Goal: Task Accomplishment & Management: Use online tool/utility

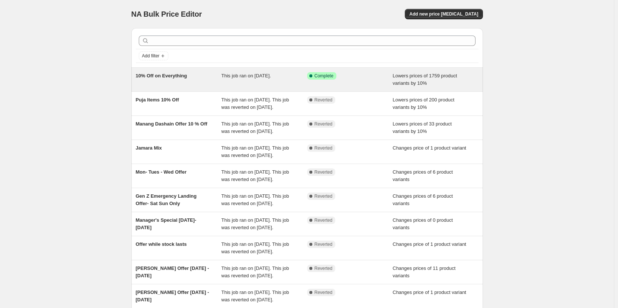
click at [180, 75] on span "10% Off on Everything" at bounding box center [161, 76] width 51 height 6
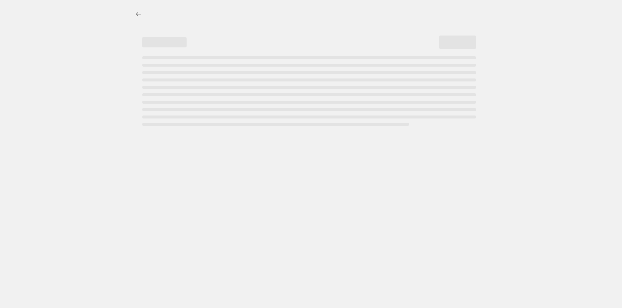
select select "percentage"
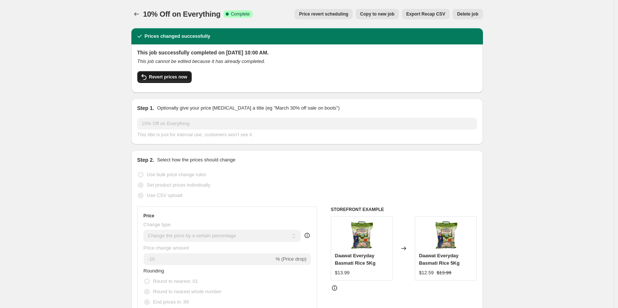
click at [176, 75] on span "Revert prices now" at bounding box center [168, 77] width 38 height 6
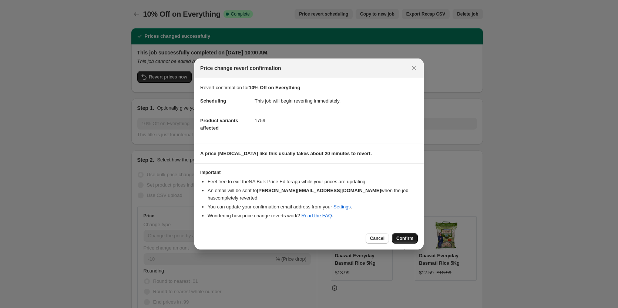
click at [406, 235] on span "Confirm" at bounding box center [404, 238] width 17 height 6
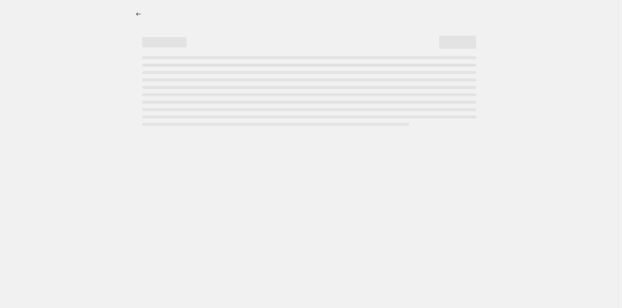
select select "percentage"
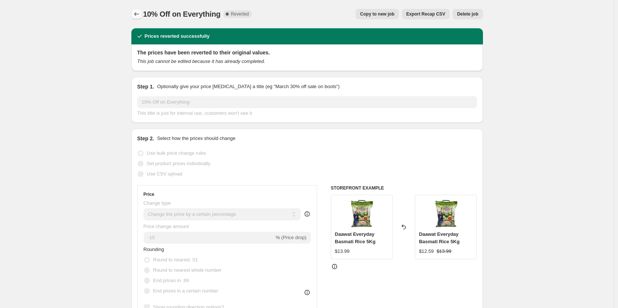
click at [138, 11] on icon "Price change jobs" at bounding box center [136, 13] width 7 height 7
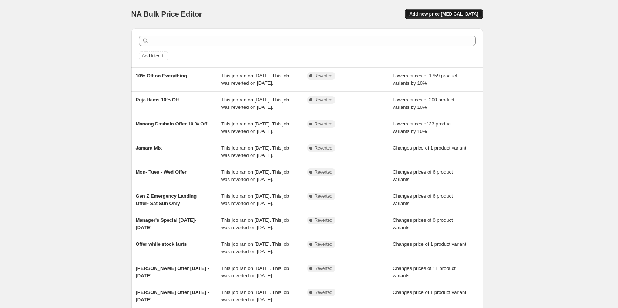
click at [456, 15] on span "Add new price change job" at bounding box center [443, 14] width 69 height 6
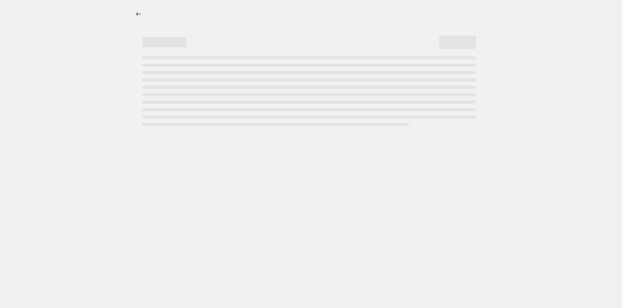
select select "percentage"
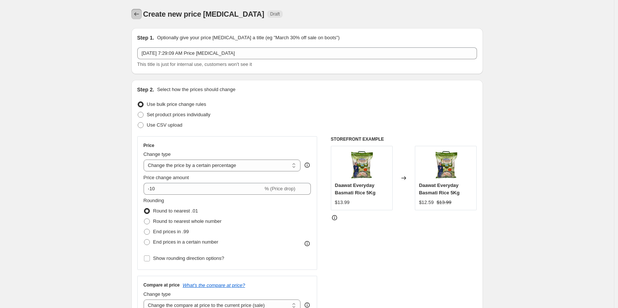
click at [140, 12] on icon "Price change jobs" at bounding box center [136, 13] width 7 height 7
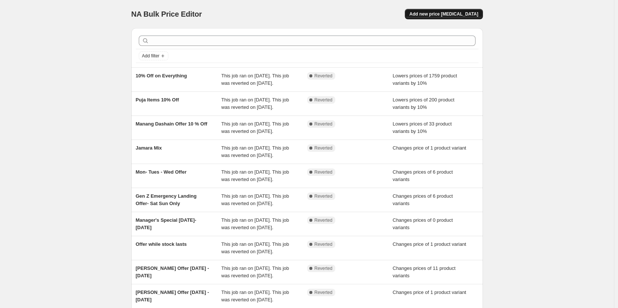
click at [460, 14] on span "Add new price change job" at bounding box center [443, 14] width 69 height 6
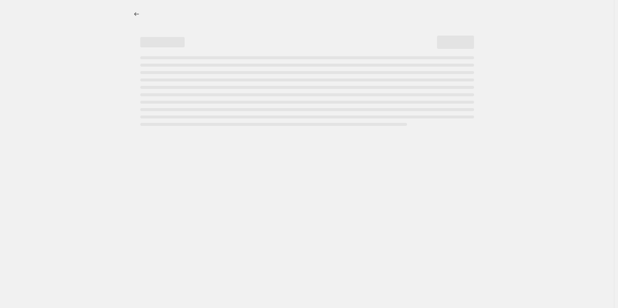
select select "percentage"
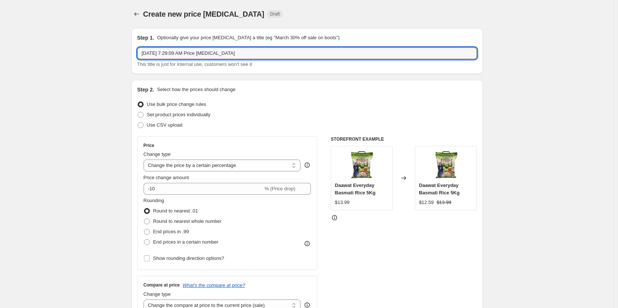
drag, startPoint x: 258, startPoint y: 52, endPoint x: -46, endPoint y: 55, distance: 303.5
click at [0, 55] on html "Home Settings Plans Skip to content Create new price change job. This page is r…" at bounding box center [309, 154] width 618 height 308
type input "Tihar Offer"
